Goal: Task Accomplishment & Management: Use online tool/utility

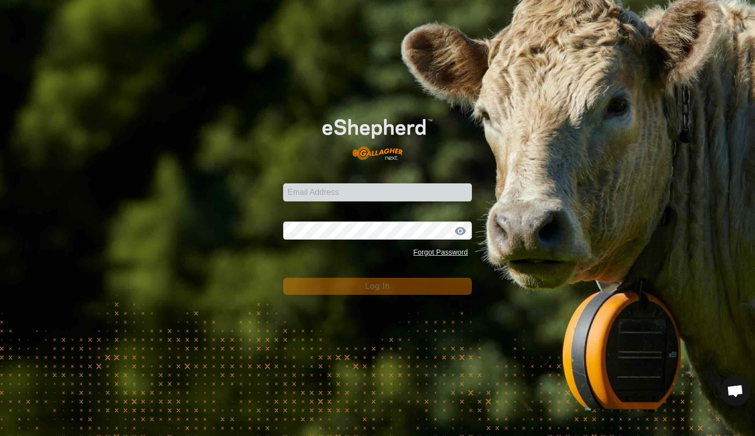
scroll to position [1473, 0]
type input "ben@myolaprojects.com.au"
click at [381, 287] on span "Log In" at bounding box center [377, 286] width 25 height 9
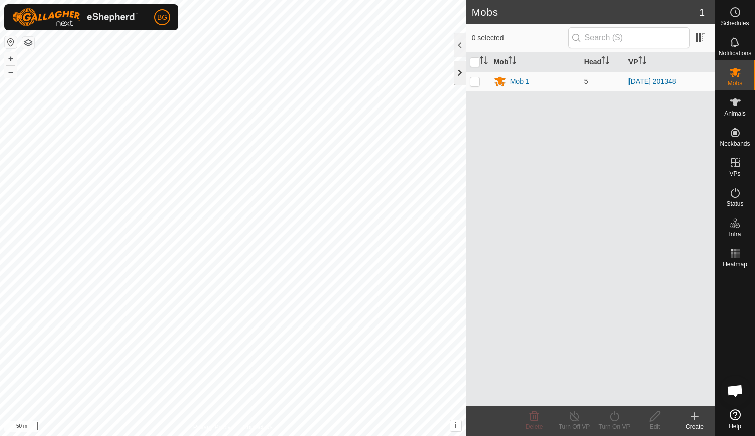
click at [462, 70] on div at bounding box center [460, 73] width 12 height 24
